Goal: Task Accomplishment & Management: Manage account settings

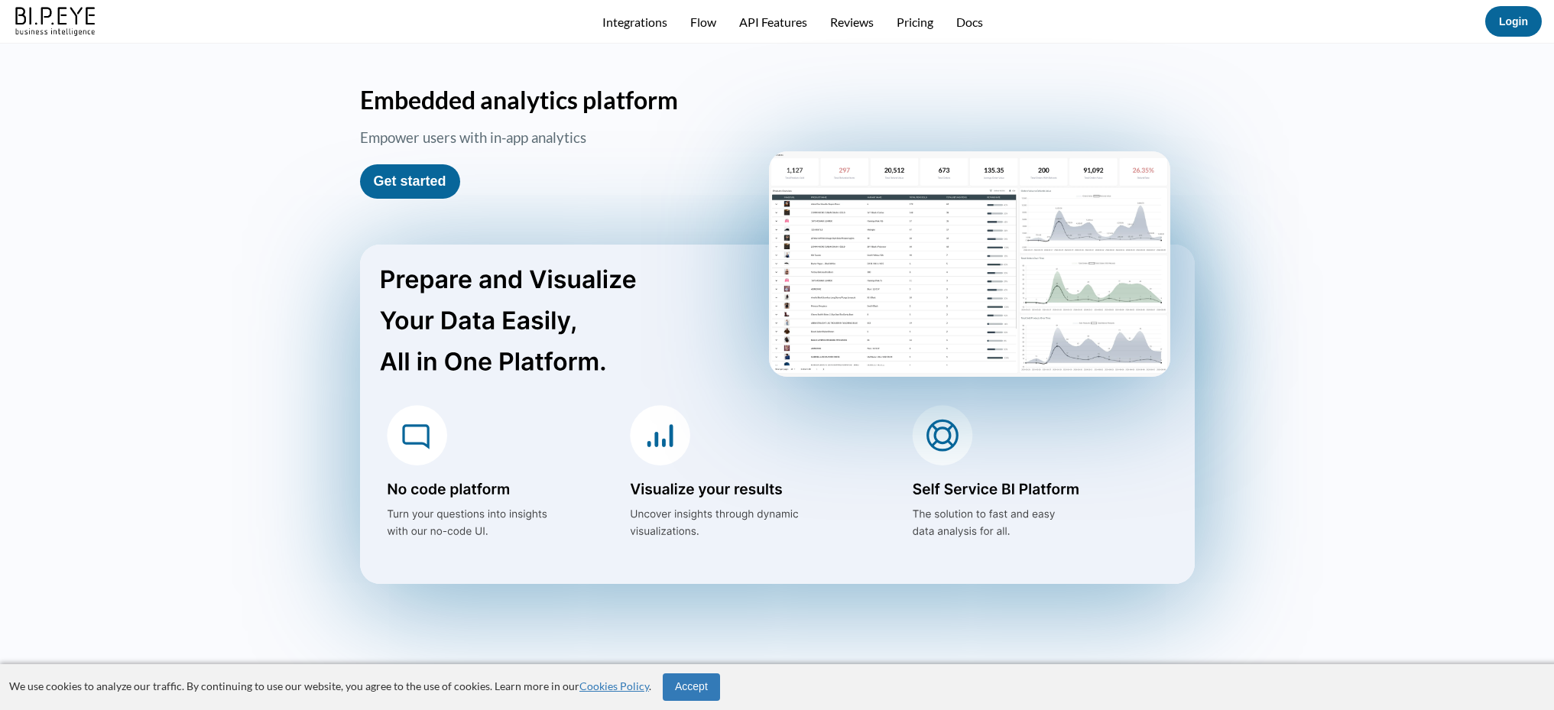
click at [1483, 18] on div "Integrations Flow API Features Reviews Pricing Docs" at bounding box center [792, 22] width 1385 height 15
click at [1488, 19] on button "Login" at bounding box center [1513, 21] width 57 height 31
click at [1499, 17] on link "Login" at bounding box center [1513, 21] width 29 height 12
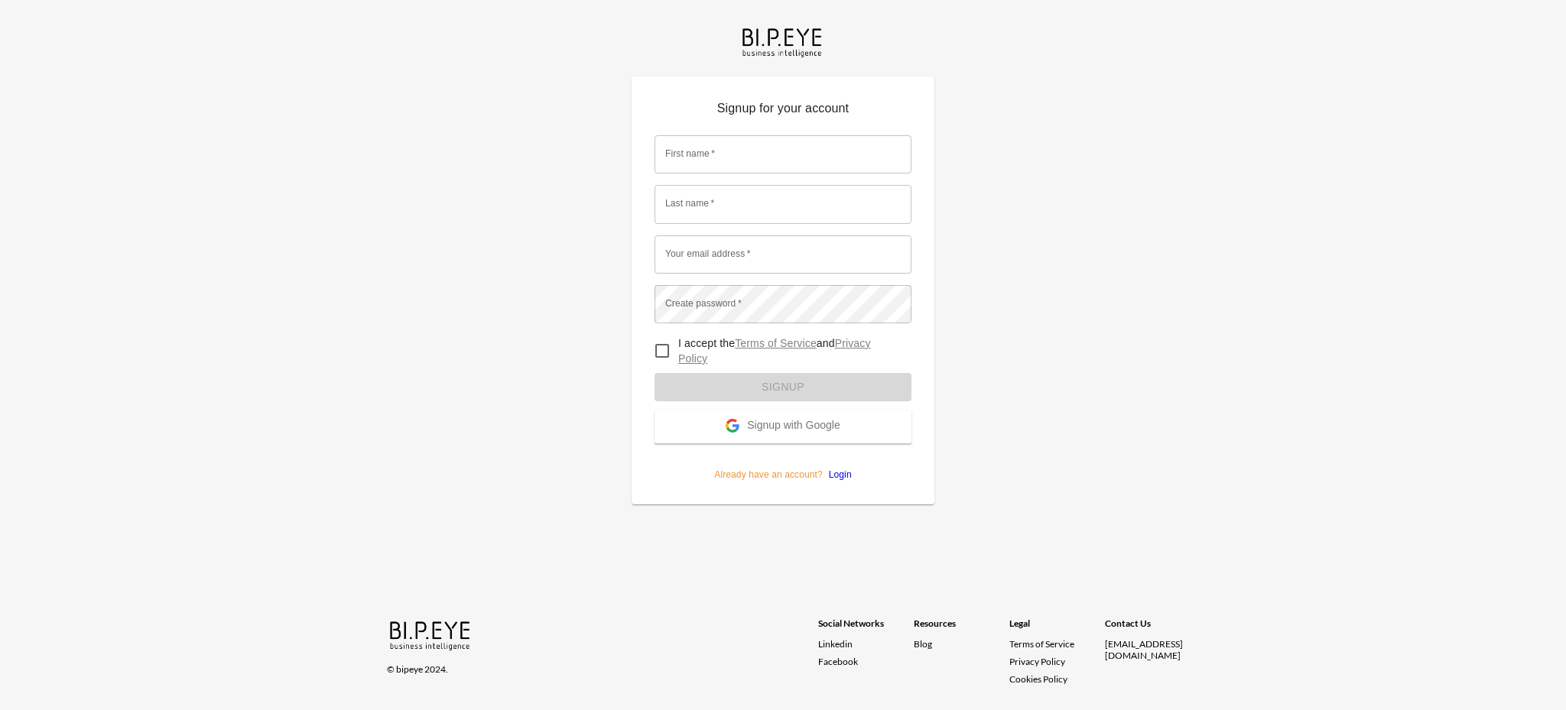
click at [793, 414] on button "Signup with Google" at bounding box center [782, 427] width 257 height 33
click at [839, 476] on link "Login" at bounding box center [837, 474] width 29 height 11
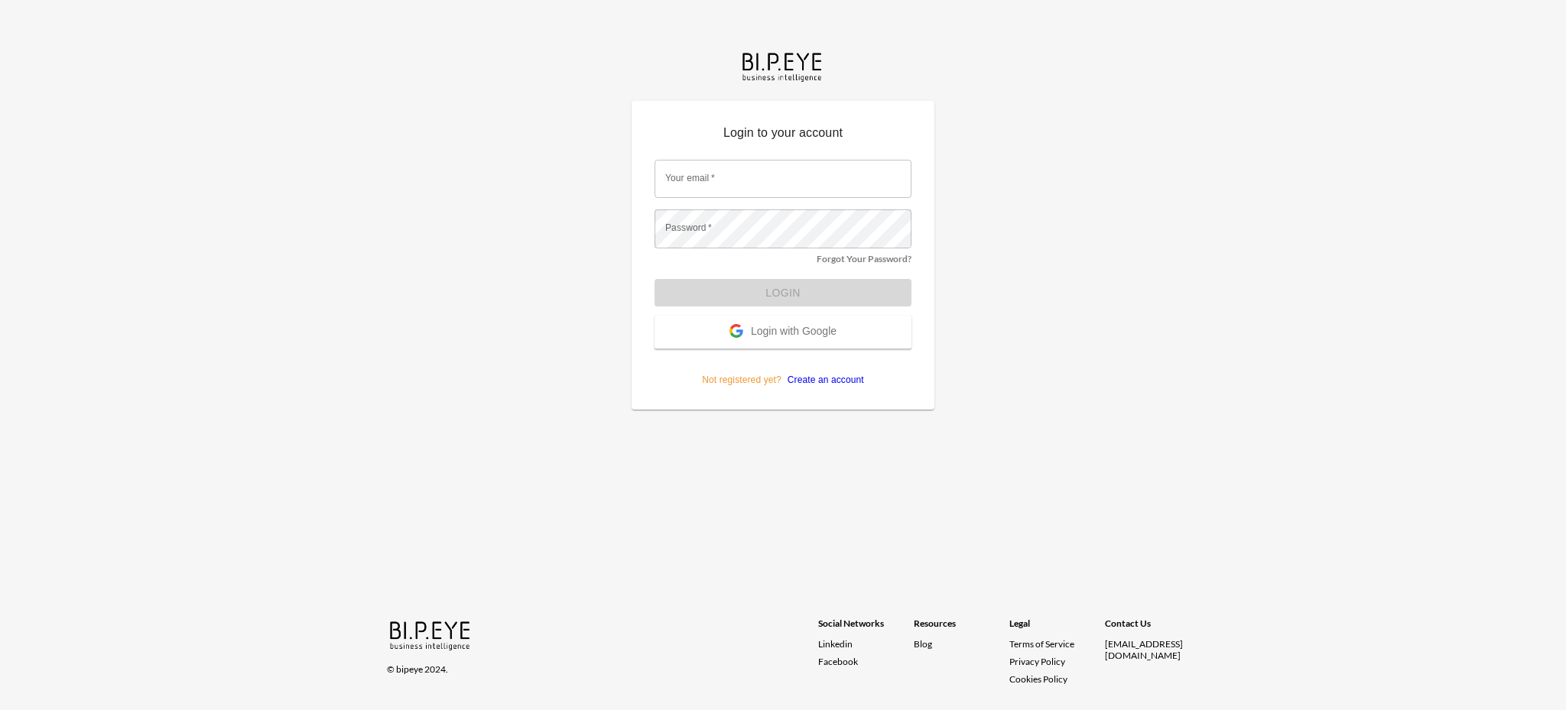
click at [803, 342] on button "Login with Google" at bounding box center [782, 332] width 257 height 33
click at [962, 226] on div "Login to your account Your email   * Your email   * Password   * Password   * F…" at bounding box center [783, 355] width 1566 height 710
click at [753, 342] on button "Login with Google" at bounding box center [782, 332] width 257 height 33
click at [770, 133] on p "Login to your account" at bounding box center [782, 136] width 257 height 24
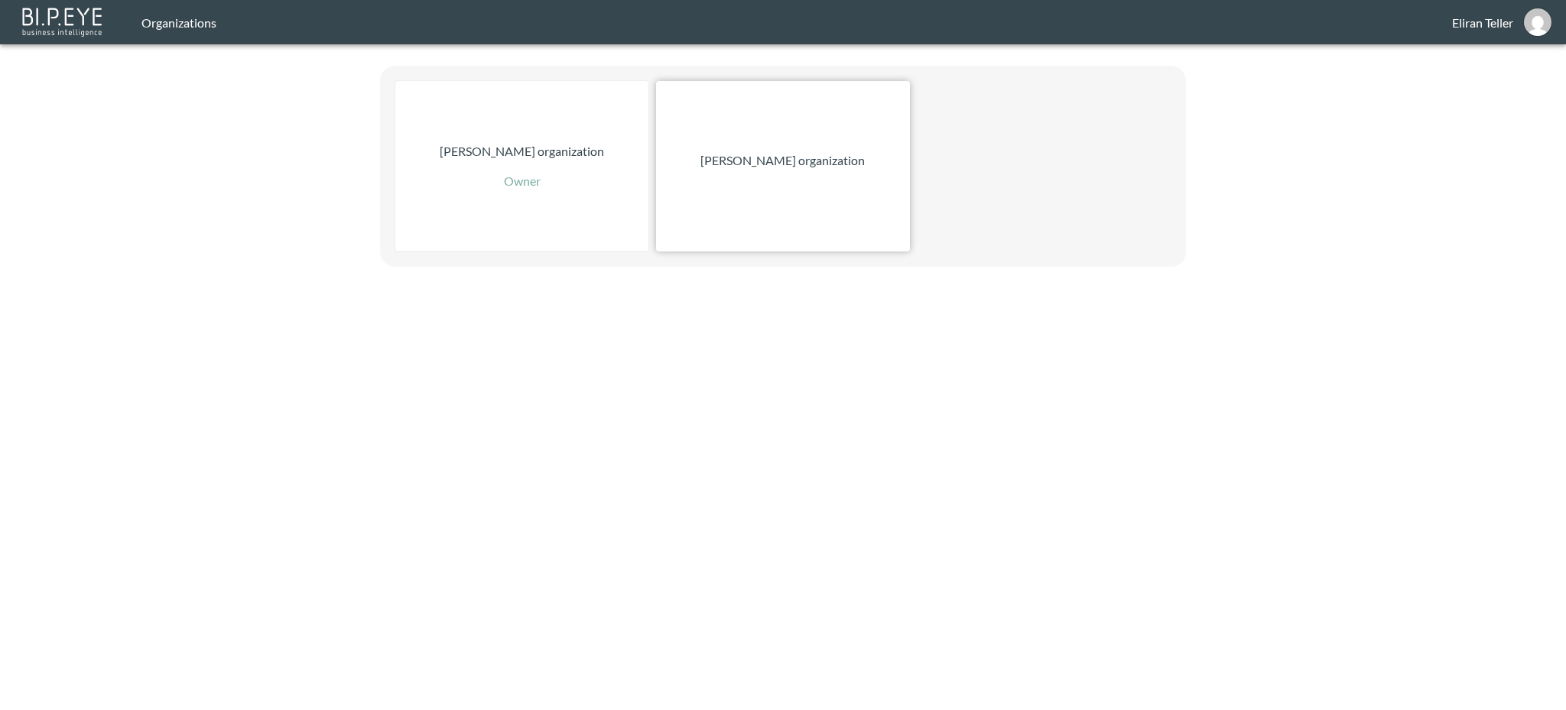
click at [795, 147] on div "Zach Bailet organization" at bounding box center [782, 166] width 253 height 170
click at [716, 192] on div "Zach Bailet organization" at bounding box center [782, 166] width 253 height 170
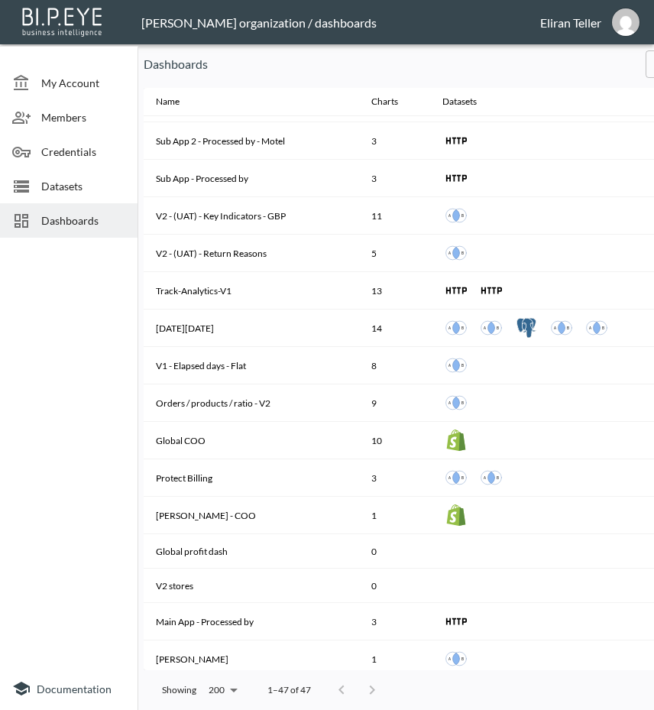
scroll to position [1212, 0]
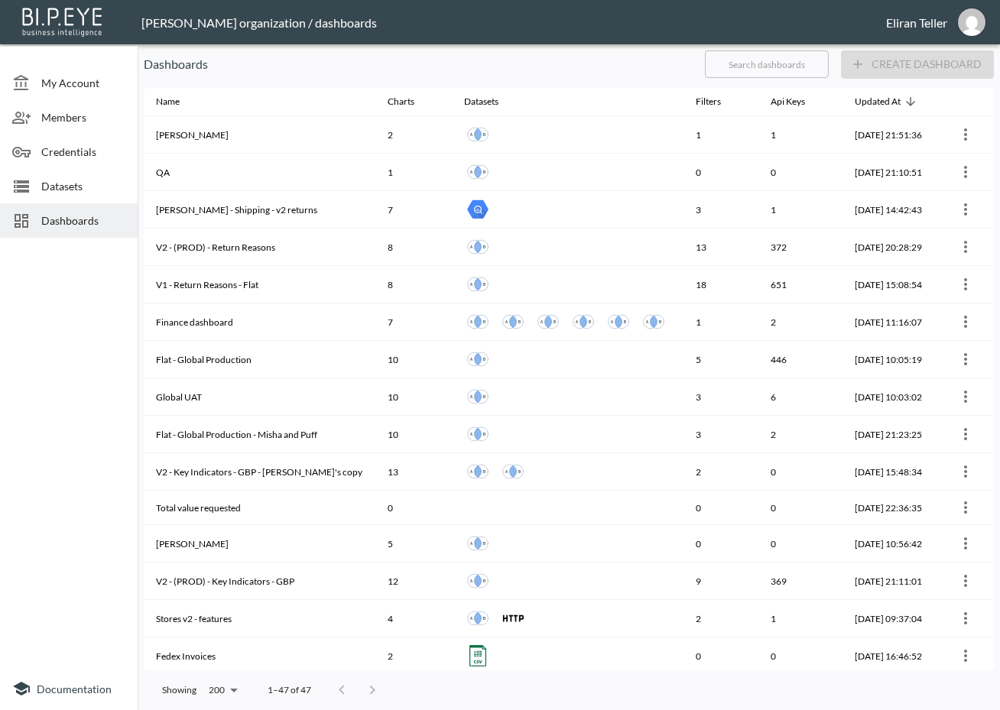
click at [620, 70] on p "Dashboards" at bounding box center [418, 64] width 549 height 18
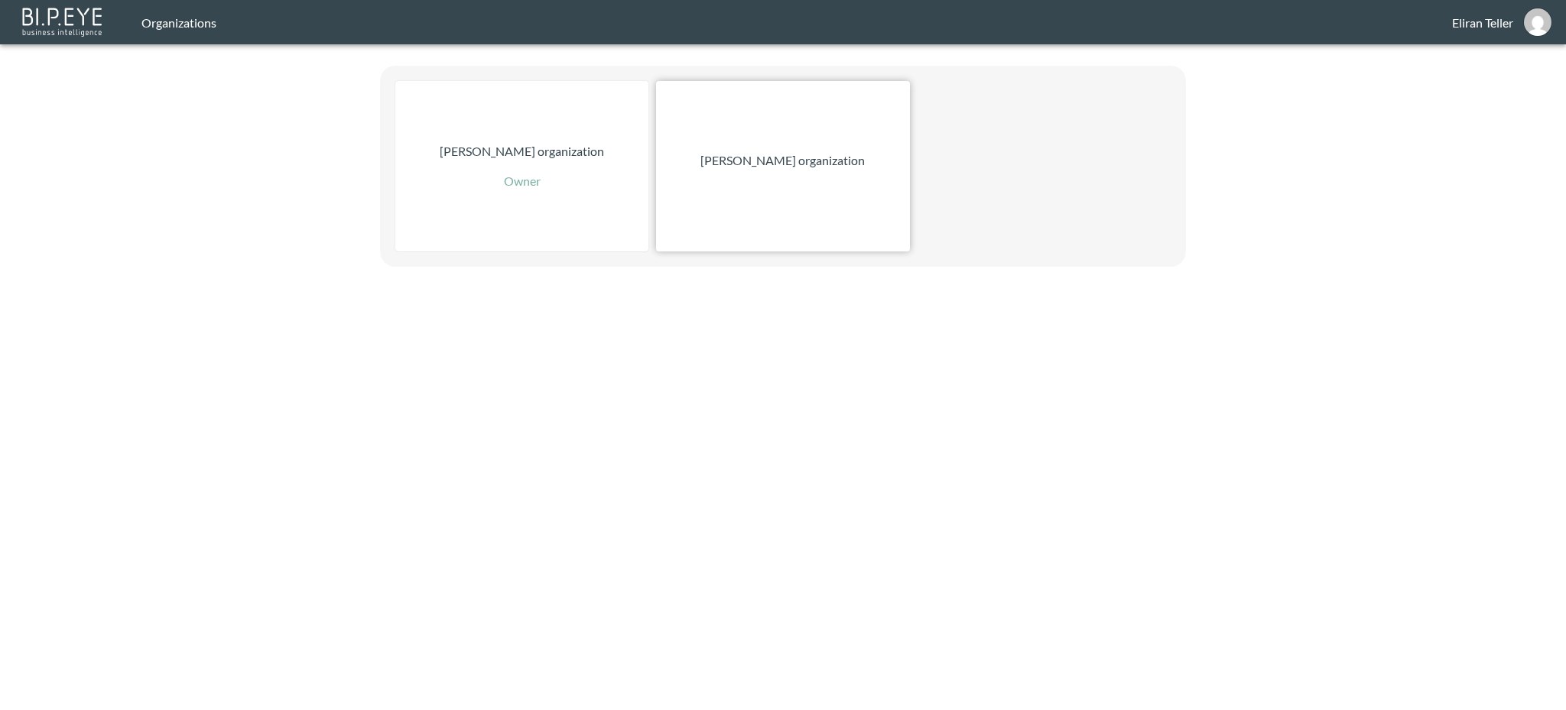
click at [772, 158] on p "[PERSON_NAME] organization" at bounding box center [782, 160] width 164 height 18
click at [761, 125] on div "Zach Bailet organization" at bounding box center [782, 166] width 253 height 170
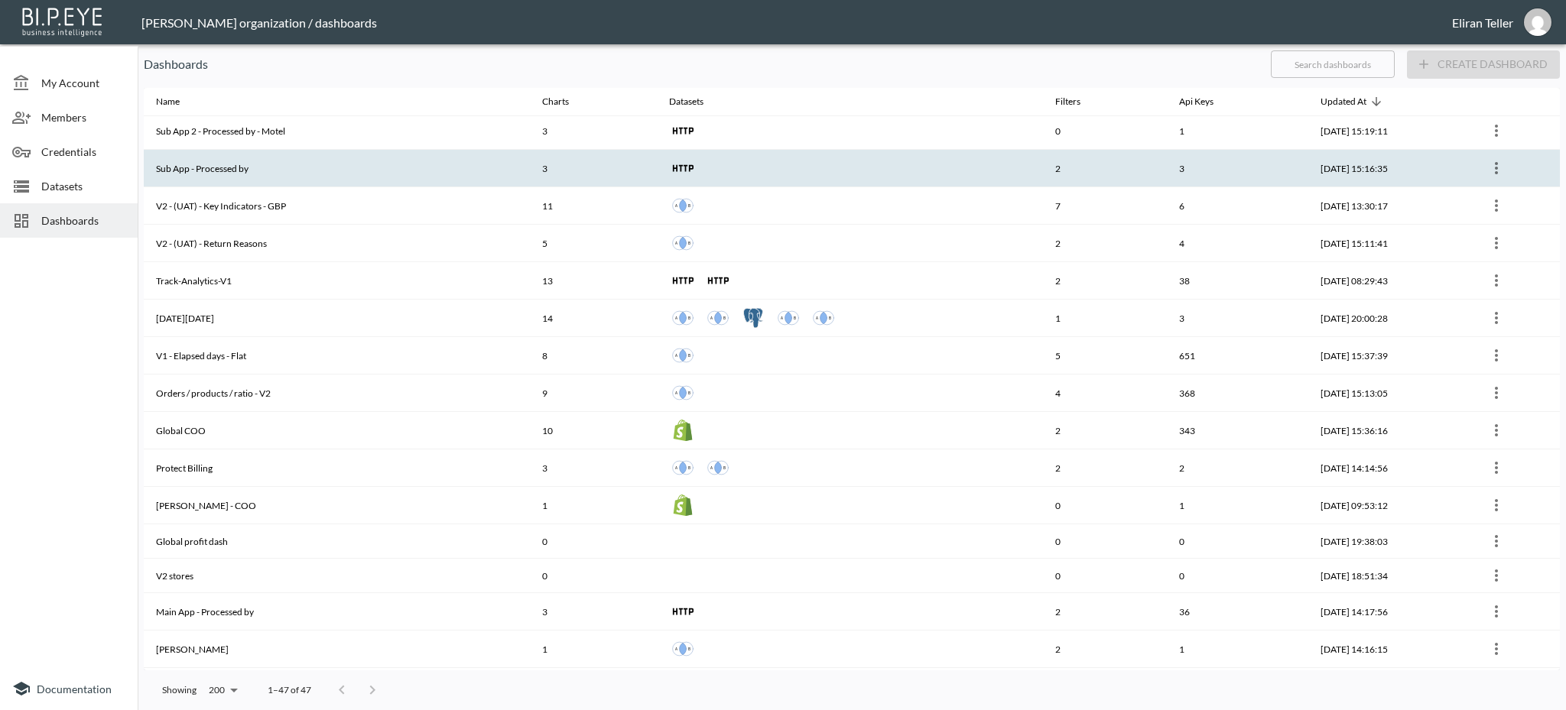
scroll to position [1197, 0]
